Goal: Obtain resource: Obtain resource

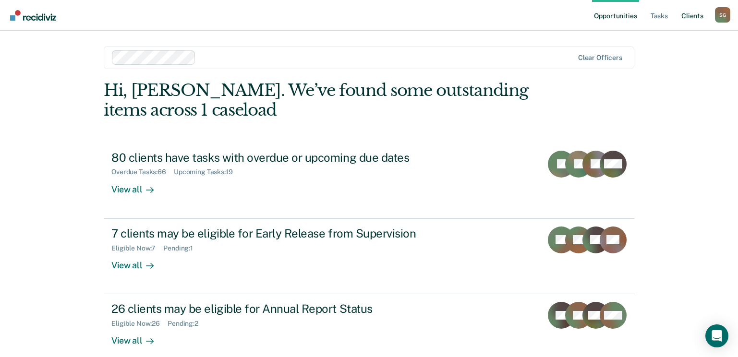
click at [683, 18] on link "Client s" at bounding box center [692, 15] width 26 height 31
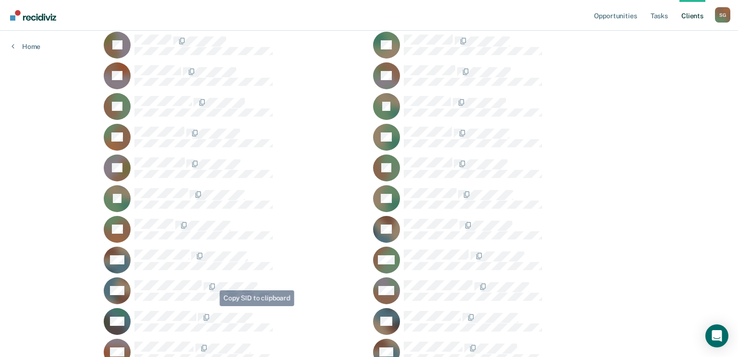
scroll to position [1392, 0]
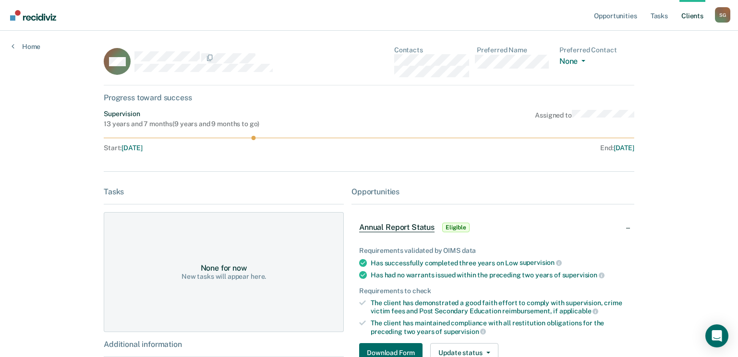
click at [690, 18] on link "Client s" at bounding box center [692, 15] width 26 height 31
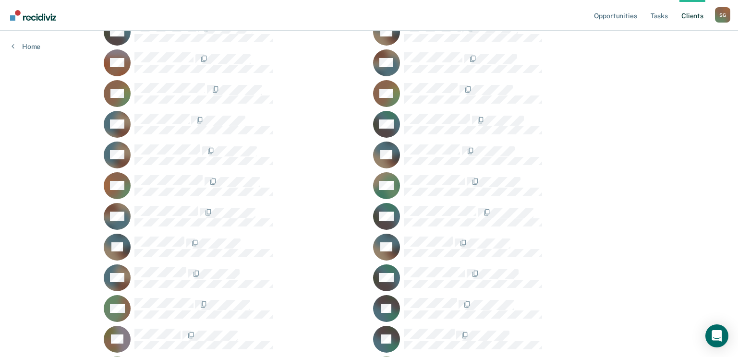
scroll to position [1632, 0]
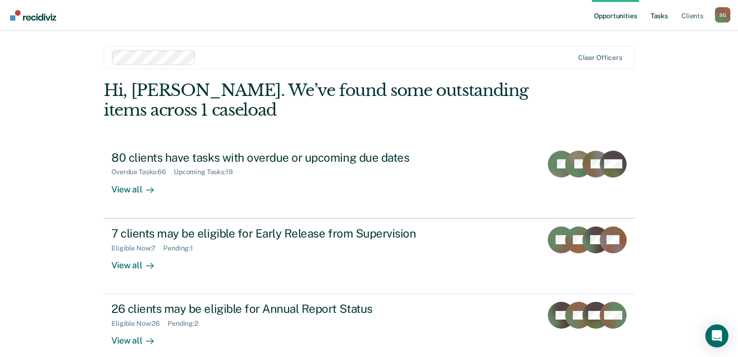
click at [664, 18] on link "Tasks" at bounding box center [658, 15] width 21 height 31
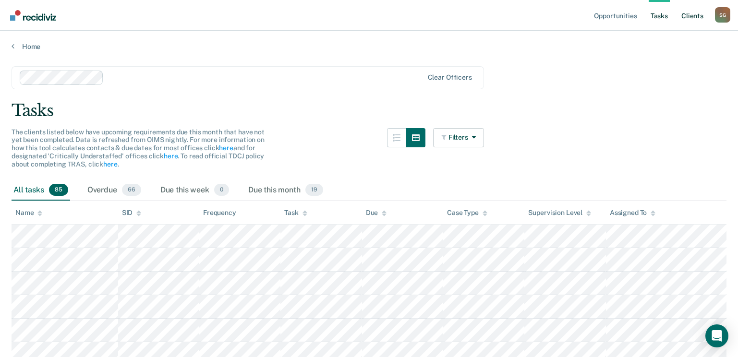
click at [695, 14] on link "Client s" at bounding box center [692, 15] width 26 height 31
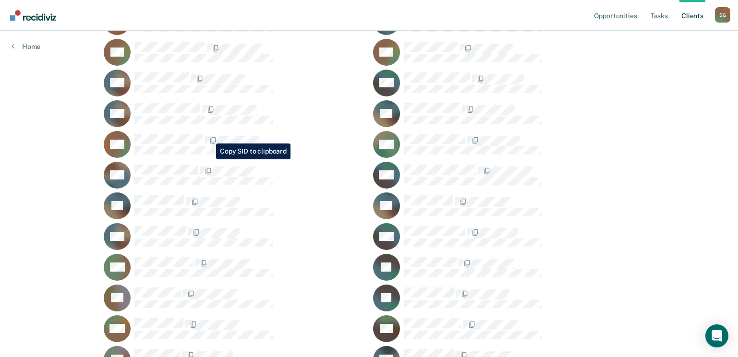
scroll to position [1632, 0]
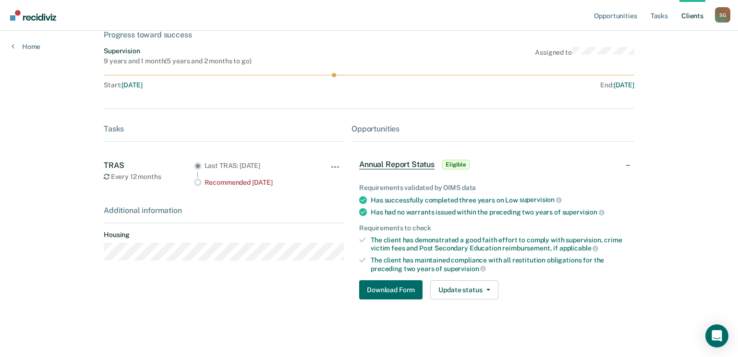
scroll to position [63, 0]
click at [392, 287] on button "Download Form" at bounding box center [390, 289] width 63 height 19
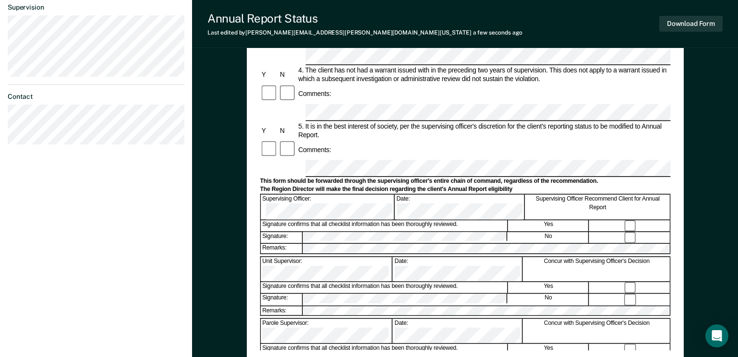
scroll to position [288, 0]
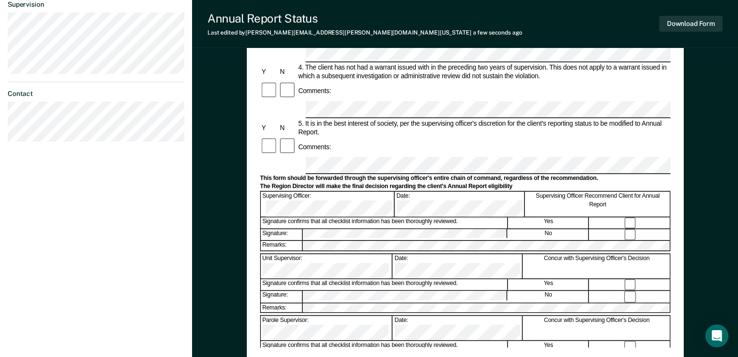
click at [630, 229] on div at bounding box center [629, 234] width 81 height 11
click at [707, 144] on div "Annual Reporting Checklist, Recommendation, and Determination Form Clients who …" at bounding box center [465, 104] width 546 height 664
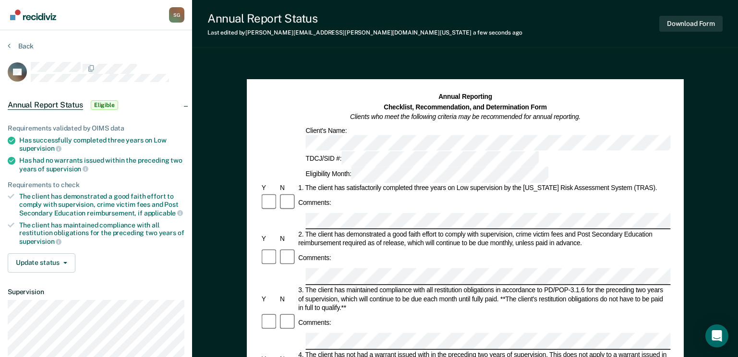
scroll to position [0, 0]
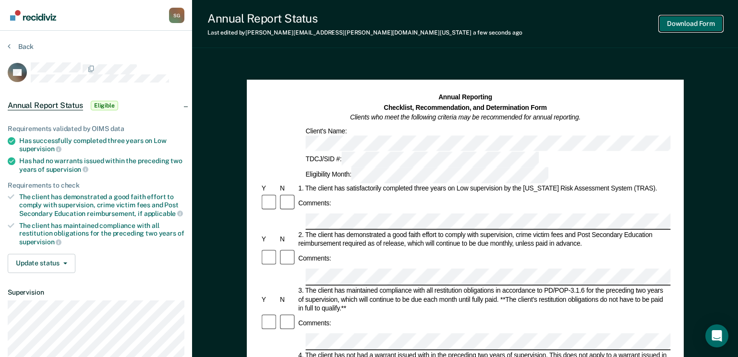
click at [683, 22] on button "Download Form" at bounding box center [690, 24] width 63 height 16
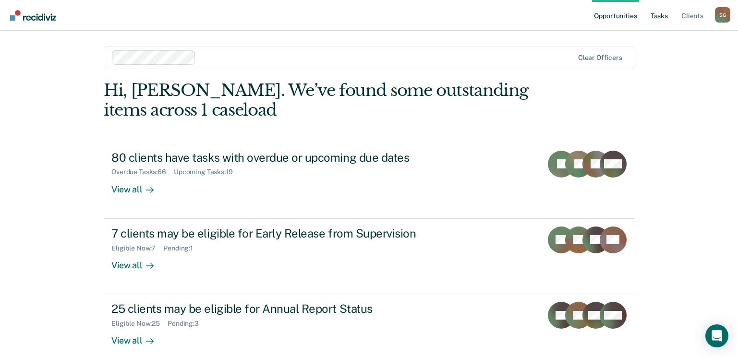
click at [658, 17] on link "Tasks" at bounding box center [658, 15] width 21 height 31
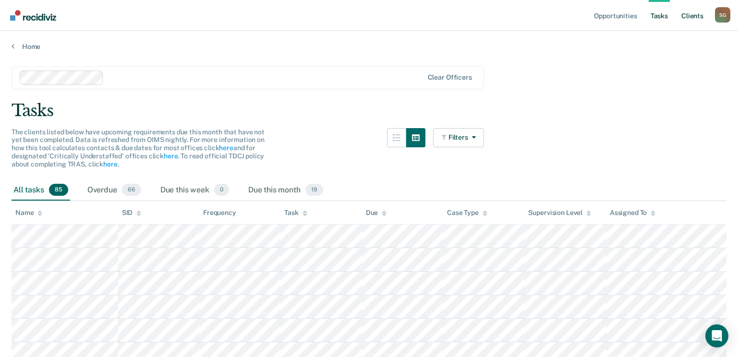
click at [695, 14] on link "Client s" at bounding box center [692, 15] width 26 height 31
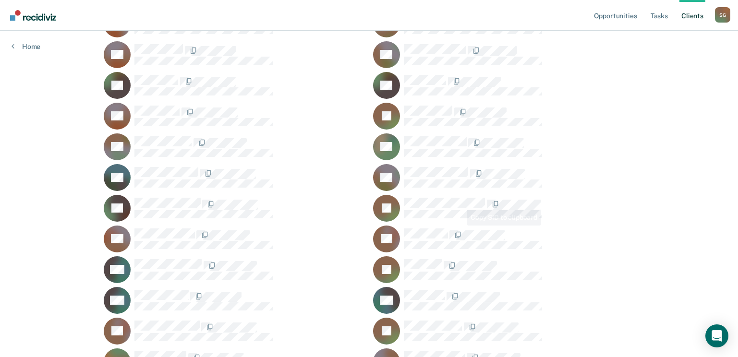
scroll to position [2496, 0]
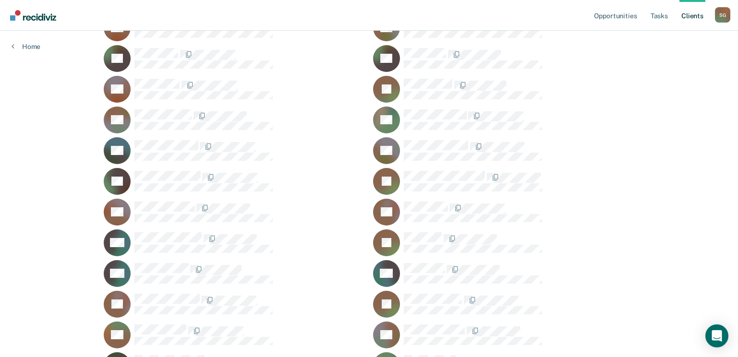
click at [172, 170] on div "FS" at bounding box center [234, 181] width 261 height 27
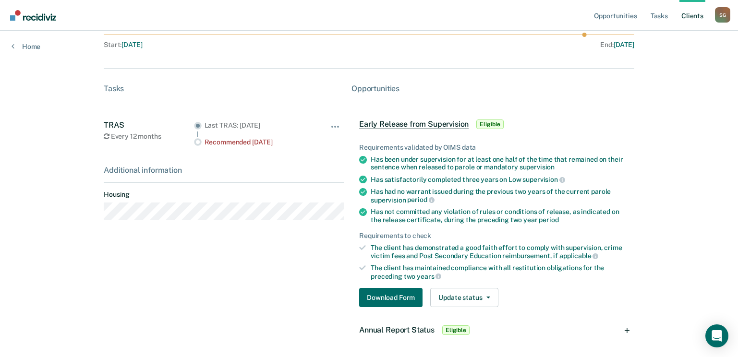
scroll to position [142, 0]
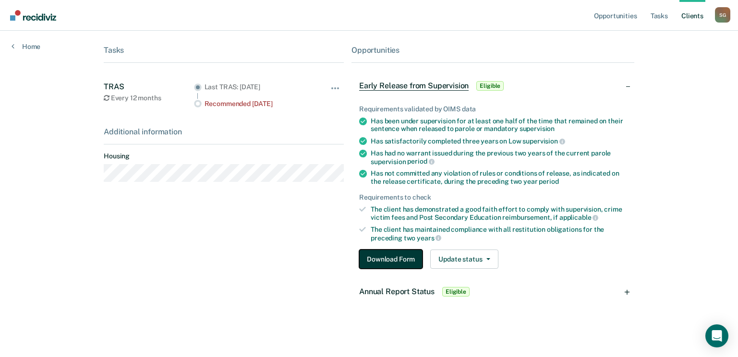
click at [385, 256] on button "Download Form" at bounding box center [390, 259] width 63 height 19
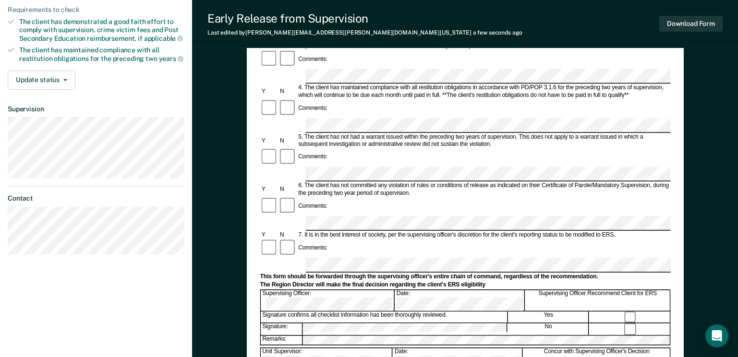
scroll to position [336, 0]
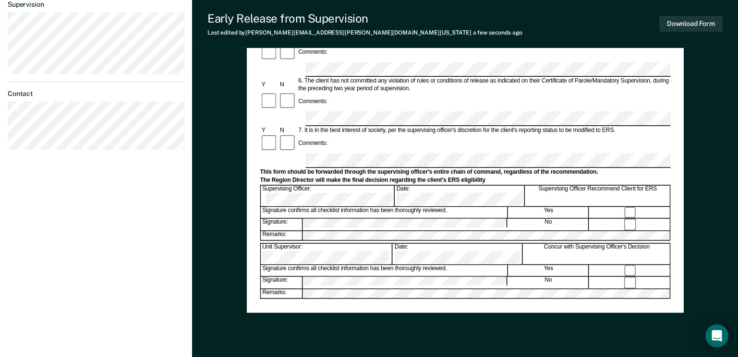
click at [469, 302] on div "Early Release from Supervision (ERS) Checklist, Recommendation, and Determinati…" at bounding box center [465, 28] width 437 height 569
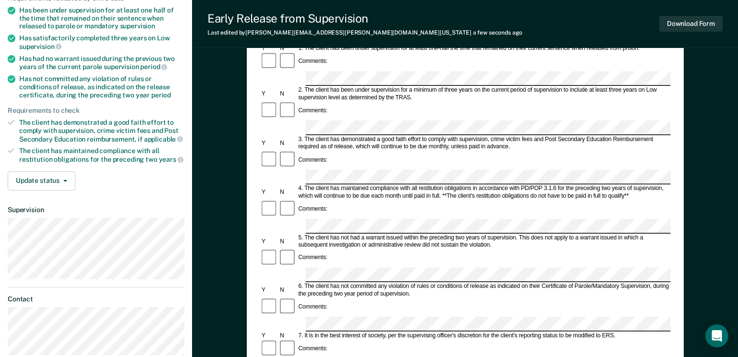
scroll to position [0, 0]
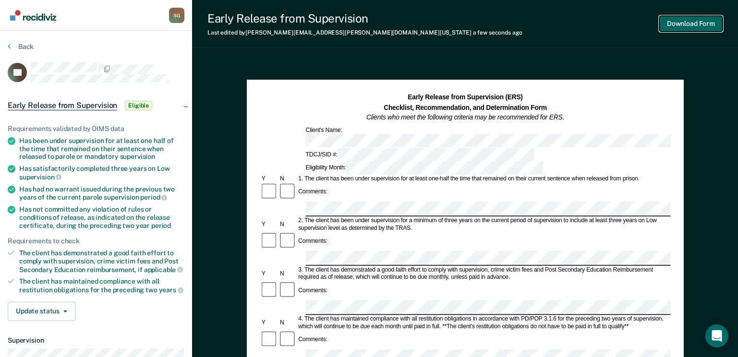
click at [681, 22] on button "Download Form" at bounding box center [690, 24] width 63 height 16
